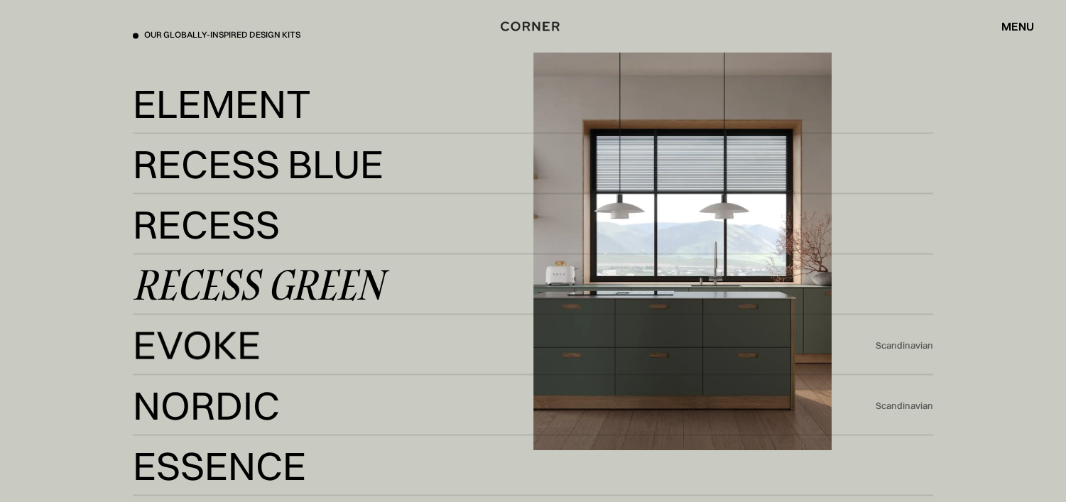
scroll to position [2486, 0]
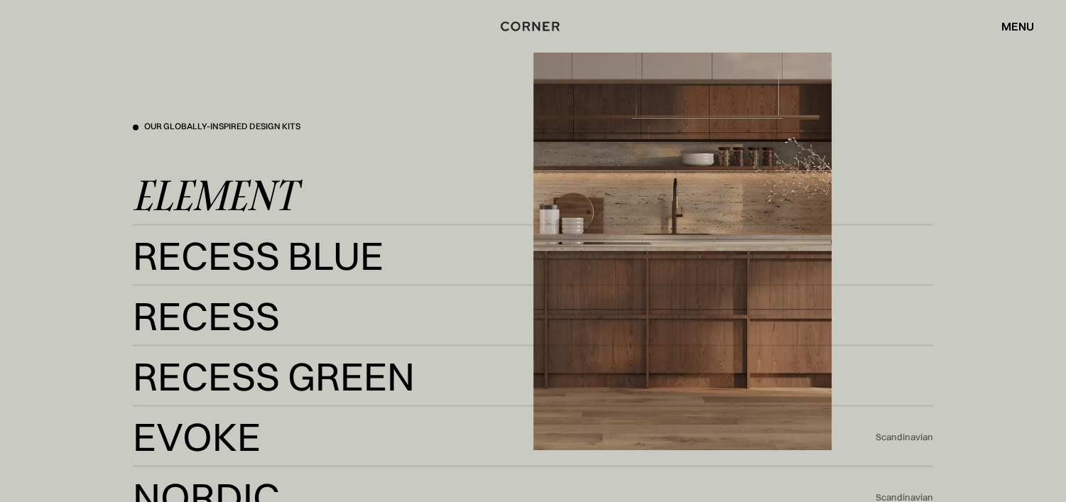
click at [261, 187] on div "Element" at bounding box center [214, 195] width 163 height 34
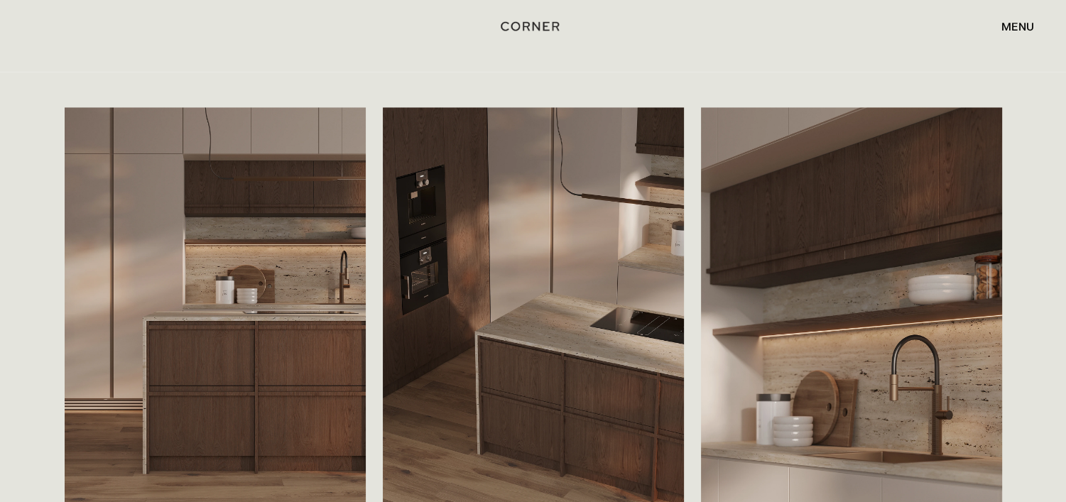
scroll to position [2273, 0]
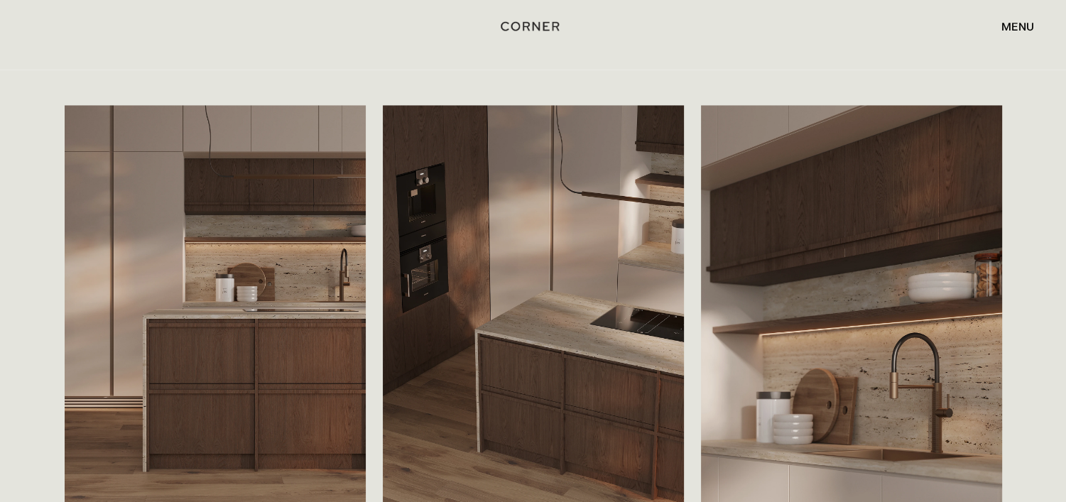
click at [1028, 201] on div "Save The matte cabinet fronts come in a soft beige tone, forming the foundation…" at bounding box center [533, 376] width 1066 height 612
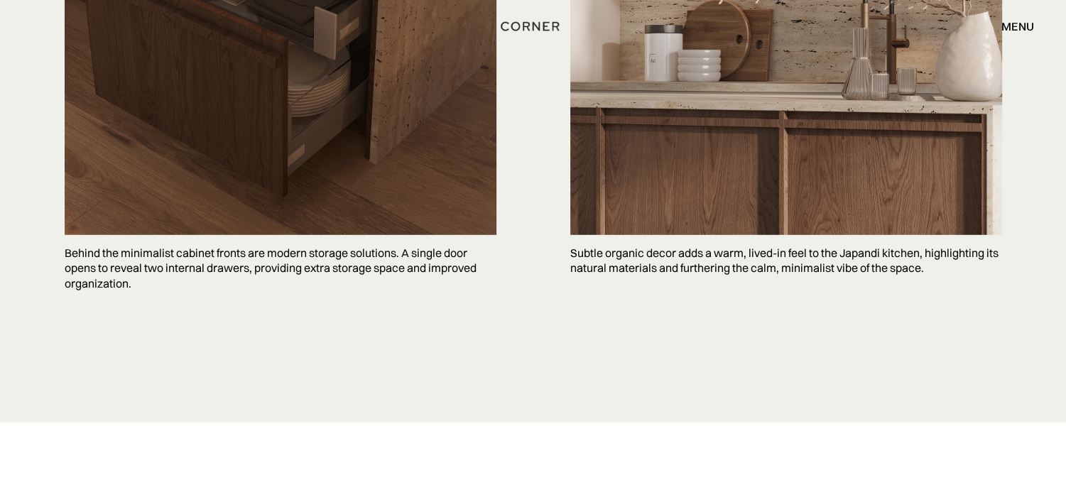
scroll to position [4333, 0]
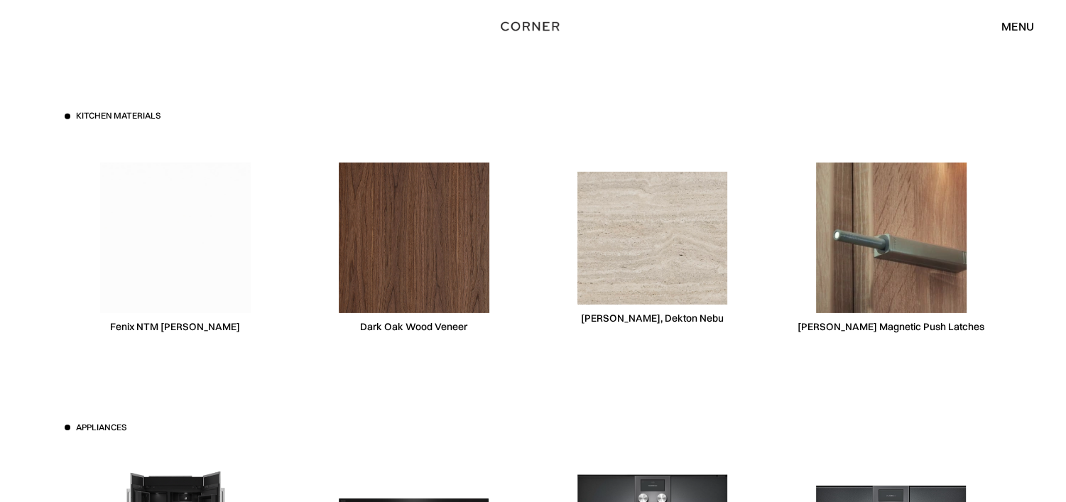
click at [680, 281] on img at bounding box center [652, 238] width 151 height 132
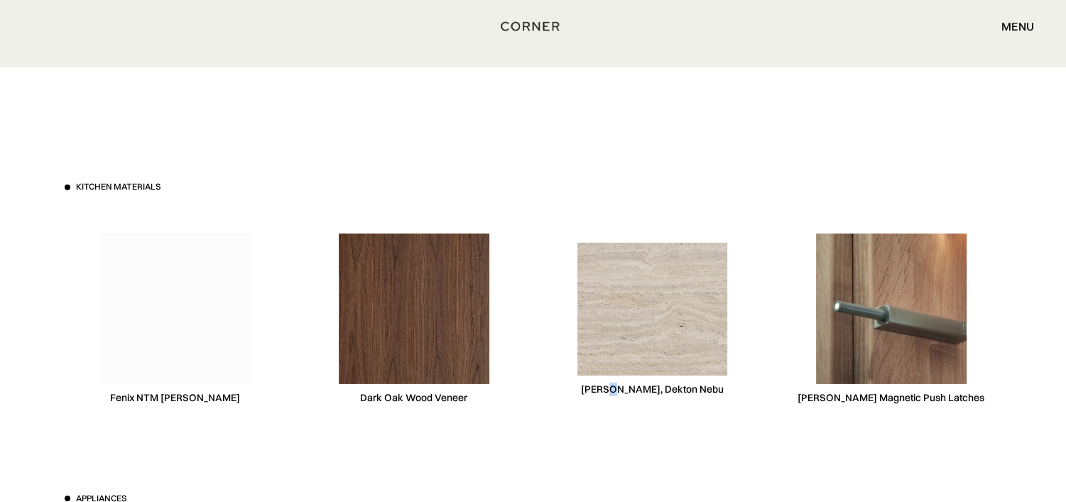
click at [626, 392] on div "Consentino, Dekton Nebu" at bounding box center [652, 389] width 143 height 13
click at [622, 391] on div "Consentino, Dekton Nebu" at bounding box center [652, 389] width 143 height 13
click at [622, 390] on div "Consentino, Dekton Nebu" at bounding box center [652, 389] width 143 height 13
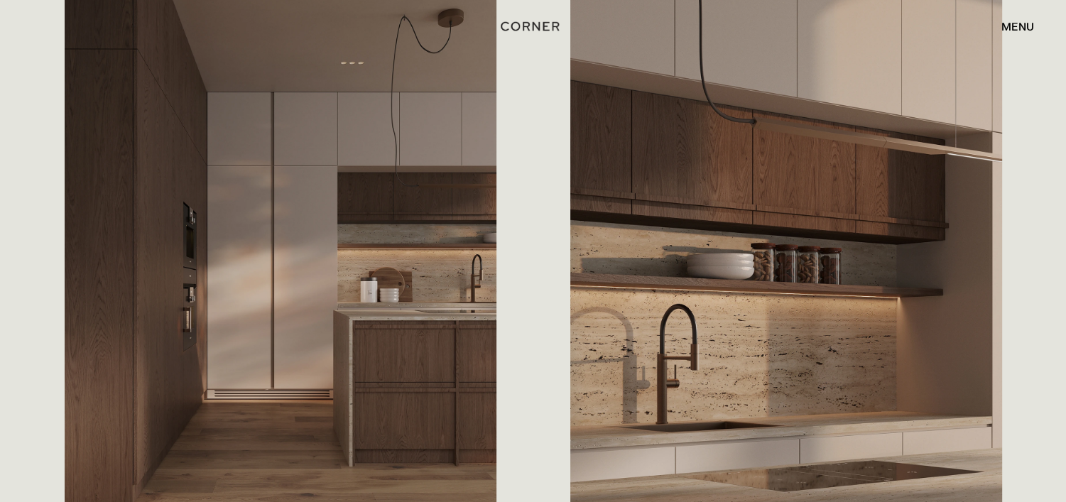
scroll to position [1634, 0]
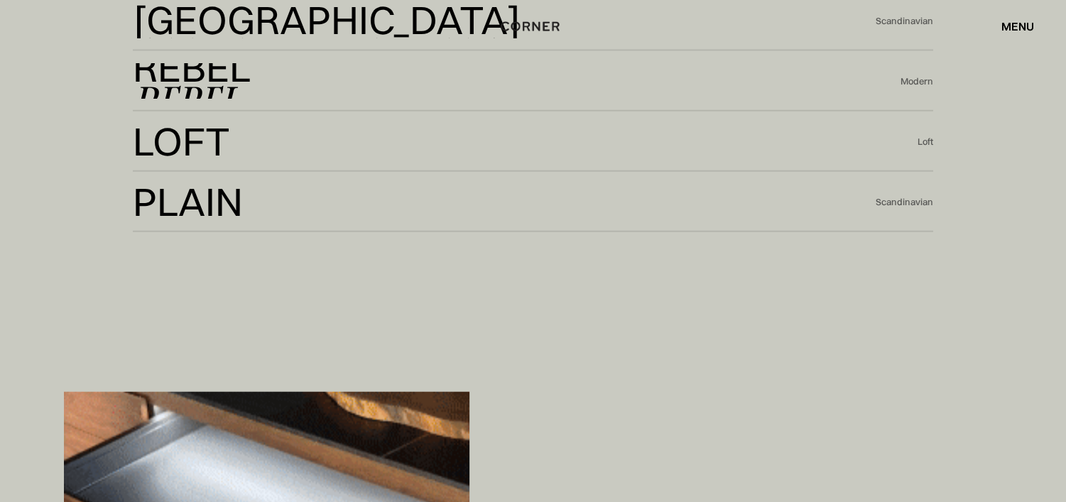
scroll to position [3267, 0]
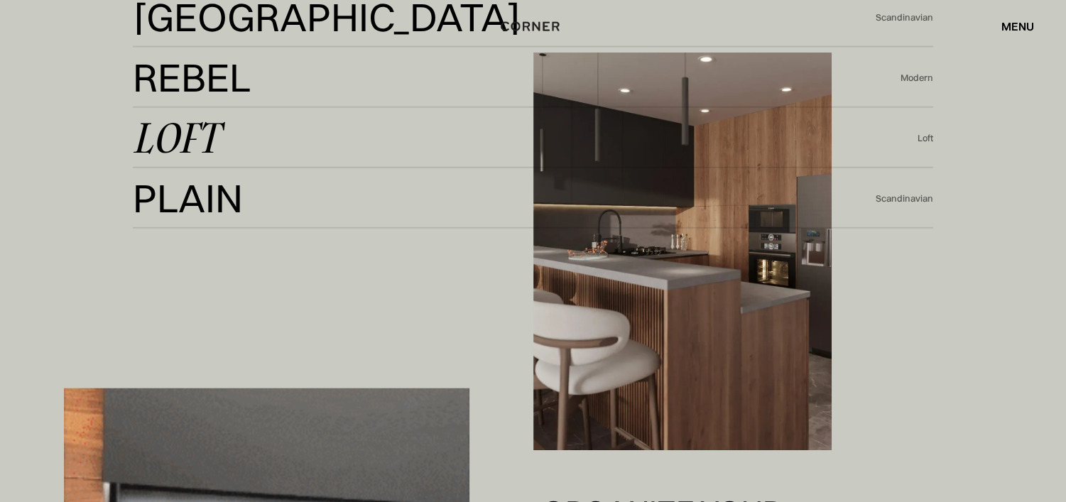
click at [197, 139] on div "Loft" at bounding box center [176, 138] width 86 height 34
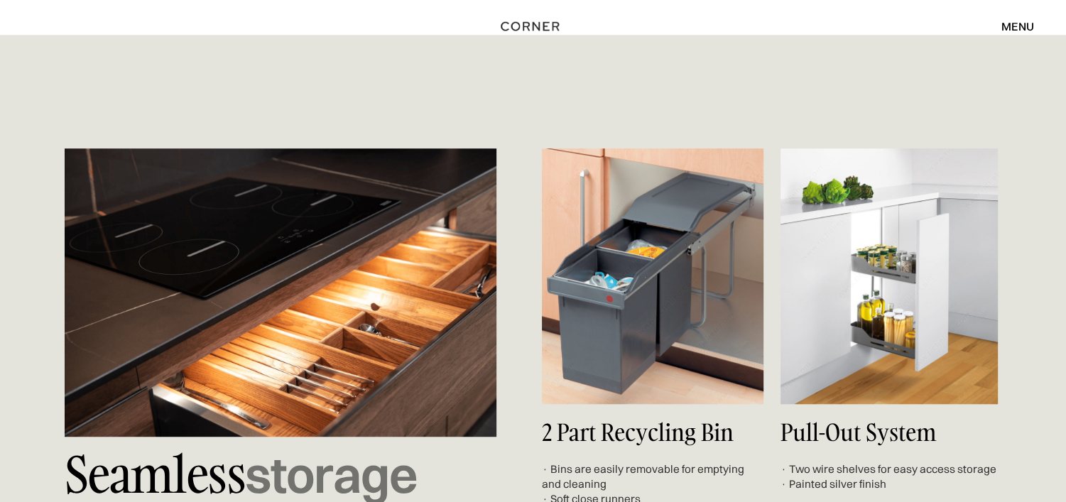
scroll to position [6251, 0]
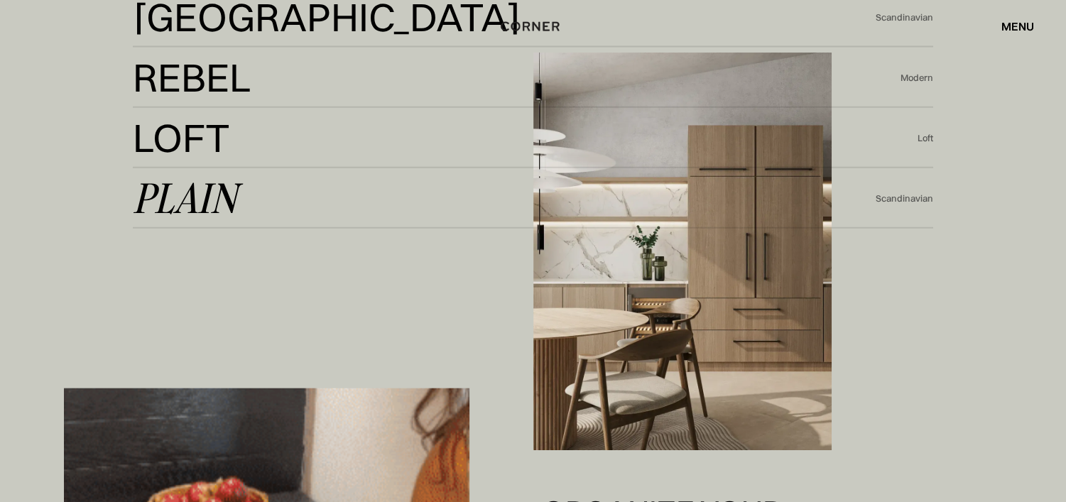
click at [174, 198] on div "Plain" at bounding box center [185, 198] width 104 height 34
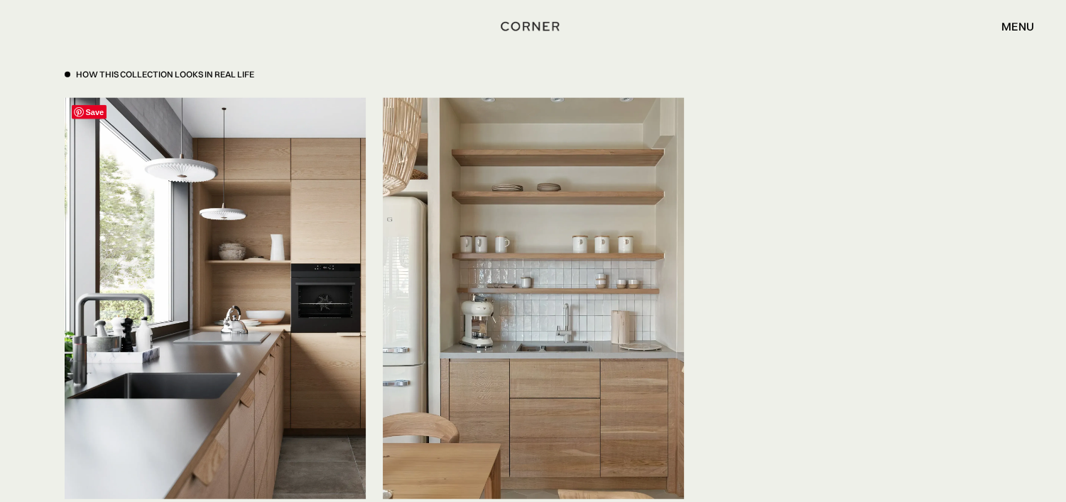
scroll to position [3552, 0]
